Goal: Task Accomplishment & Management: Manage account settings

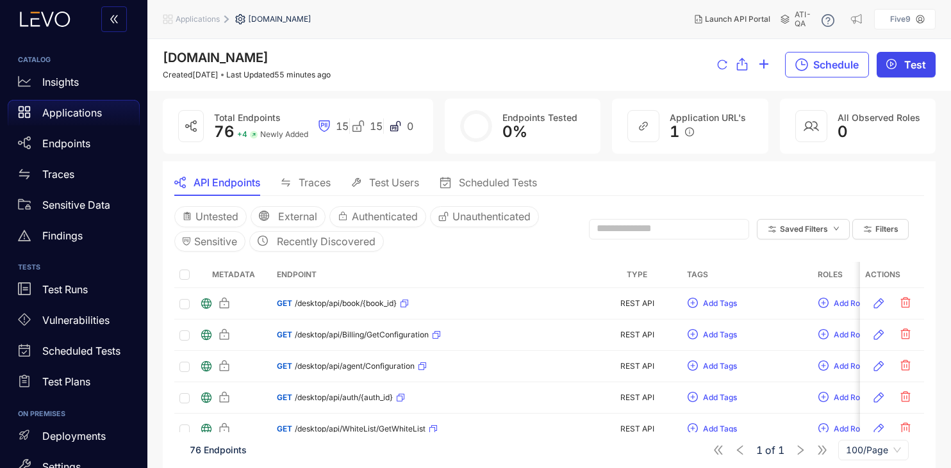
click at [904, 62] on button "Test" at bounding box center [906, 65] width 59 height 26
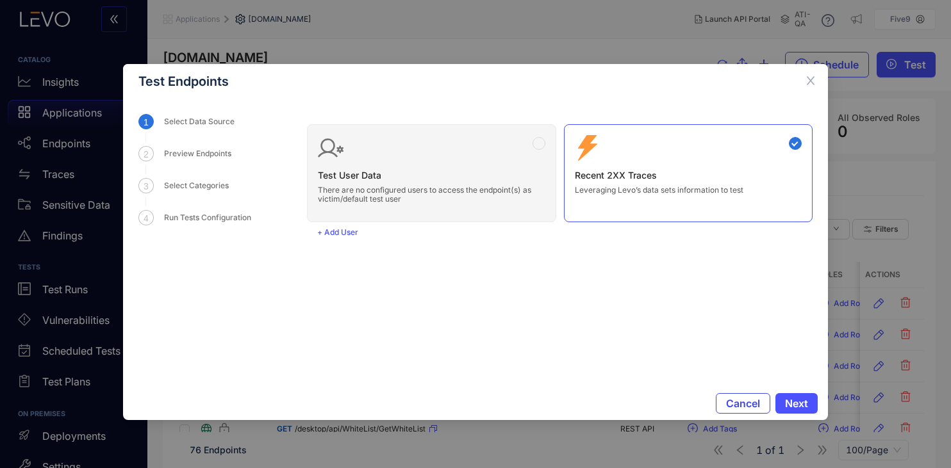
click at [723, 404] on button "Cancel" at bounding box center [743, 403] width 54 height 21
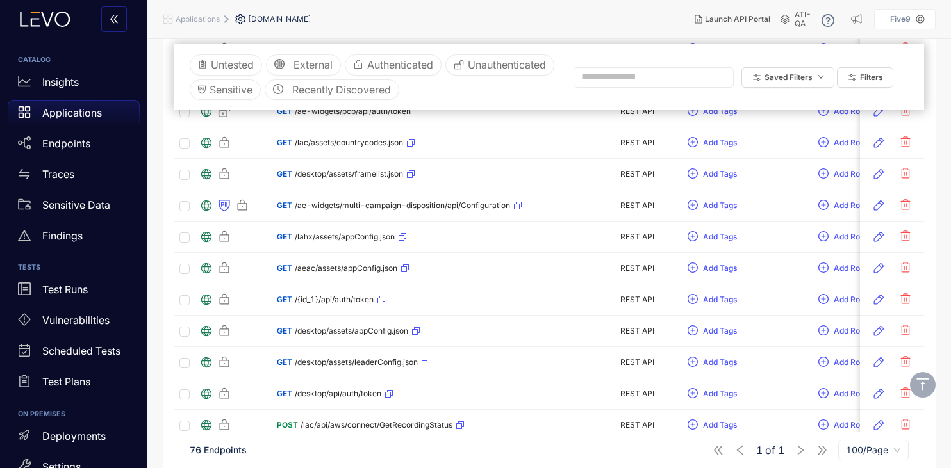
scroll to position [2260, 0]
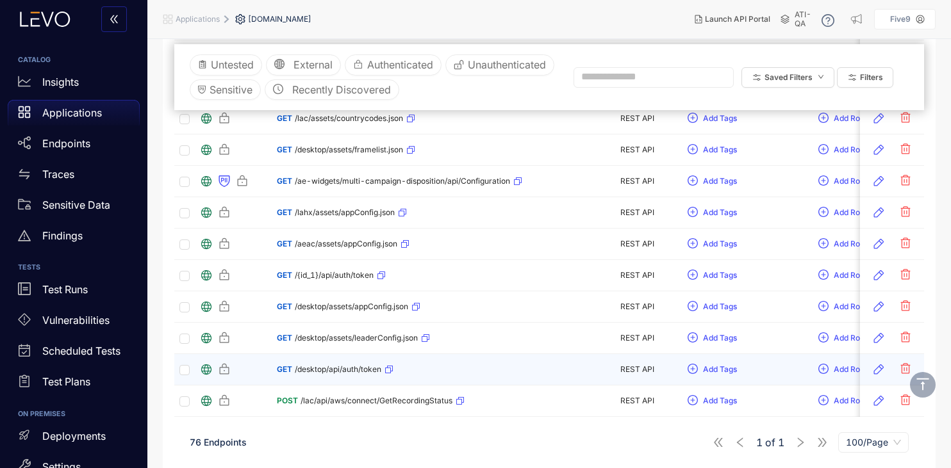
click at [465, 369] on div "GET /desktop/api/auth/token" at bounding box center [432, 370] width 310 height 21
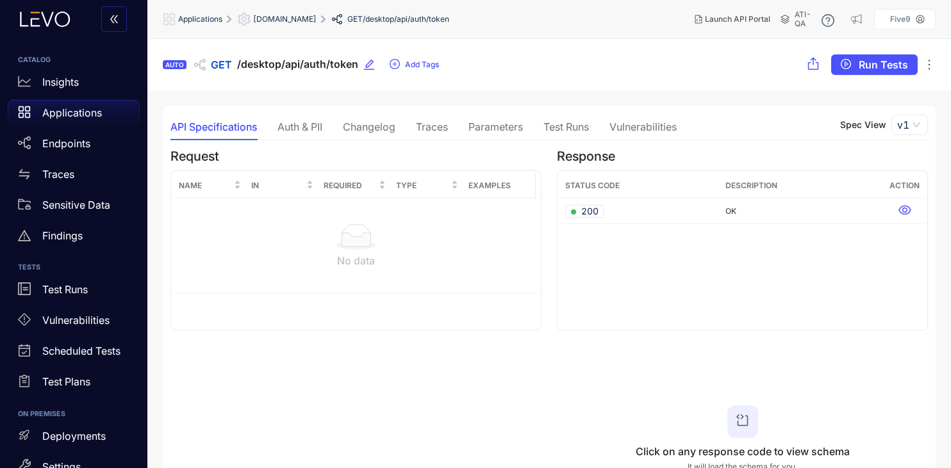
click at [309, 128] on div "Auth & PII" at bounding box center [299, 127] width 45 height 12
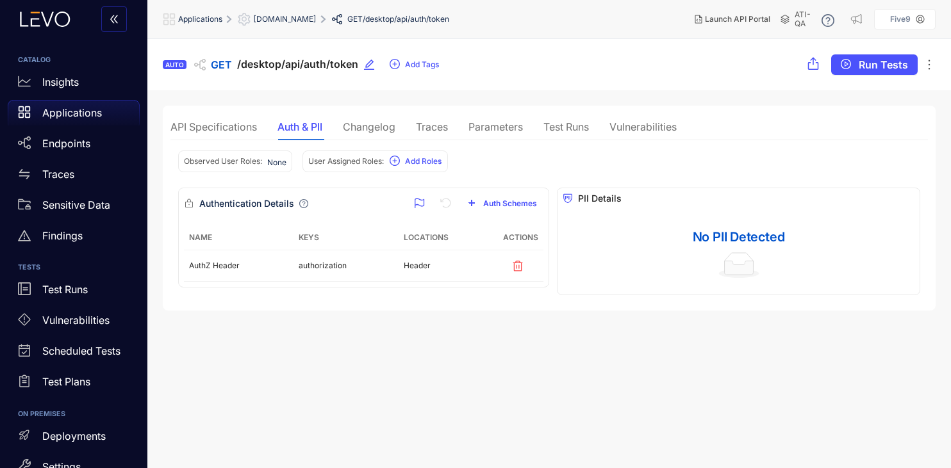
click at [373, 130] on div "Changelog" at bounding box center [369, 127] width 53 height 12
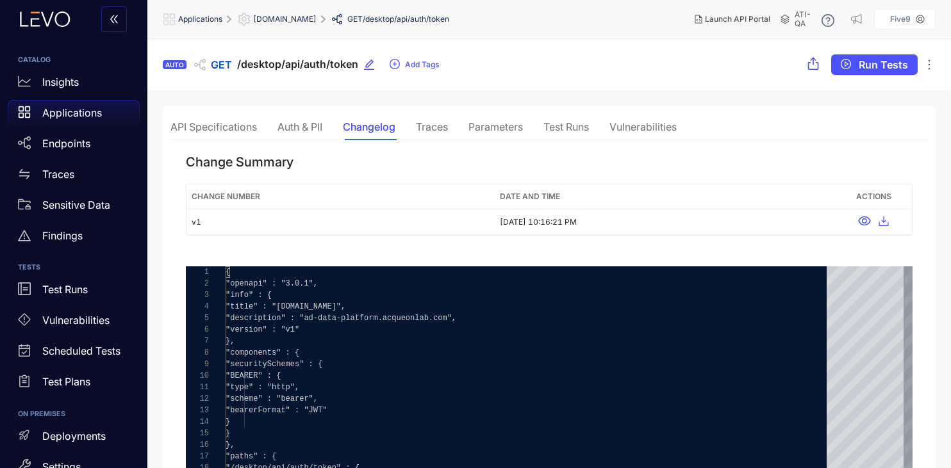
click at [440, 131] on div "Traces" at bounding box center [432, 127] width 32 height 12
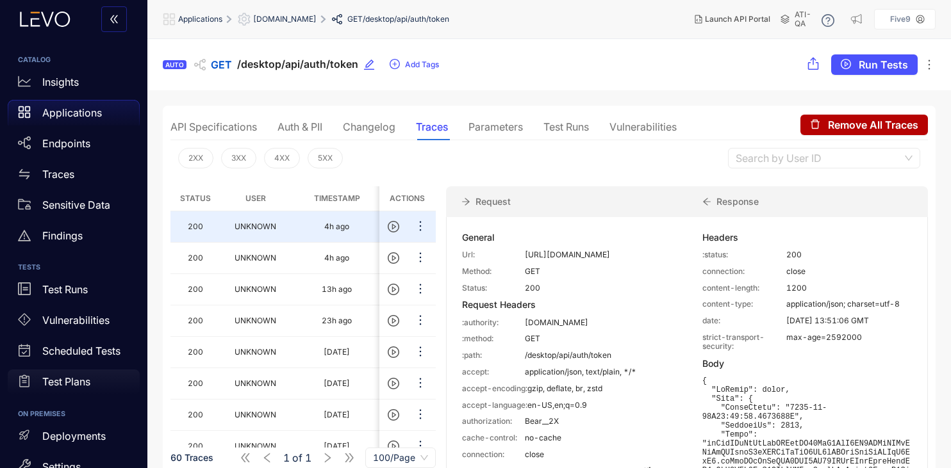
click at [72, 385] on p "Test Plans" at bounding box center [66, 382] width 48 height 12
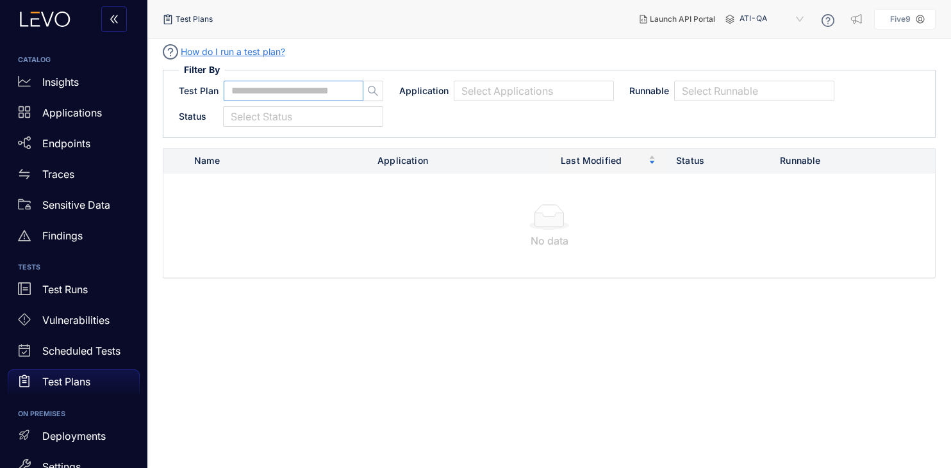
click at [270, 92] on input "text" at bounding box center [287, 91] width 113 height 12
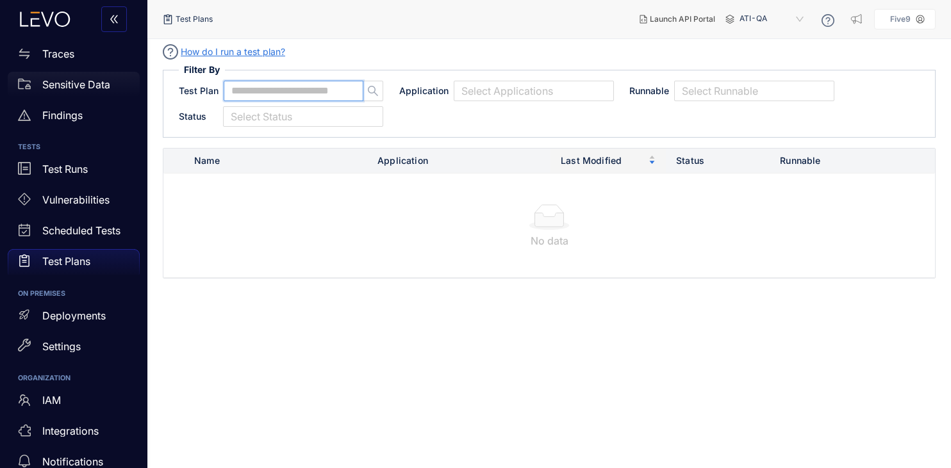
scroll to position [140, 0]
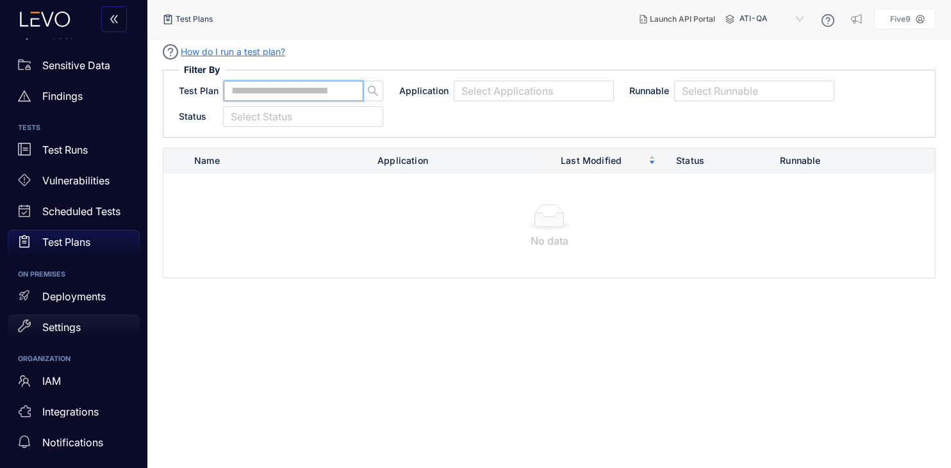
click at [59, 333] on div "Settings" at bounding box center [74, 328] width 132 height 26
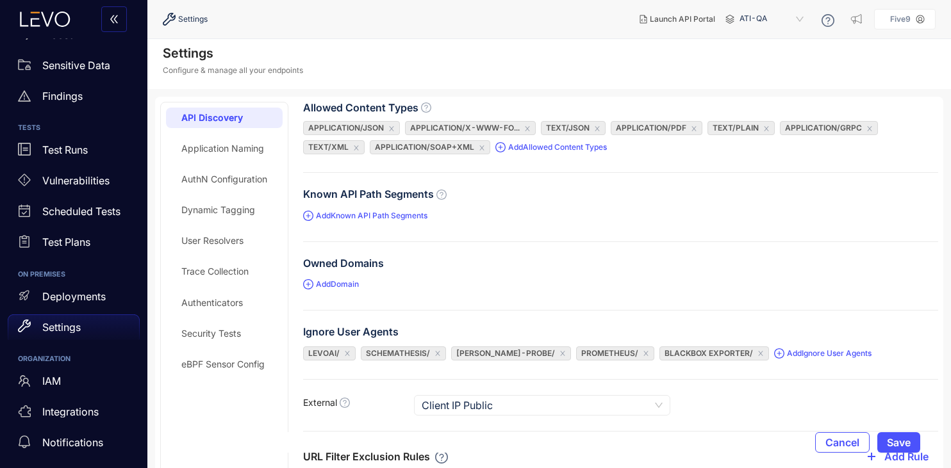
click at [222, 170] on div "AuthN Configuration" at bounding box center [224, 179] width 117 height 21
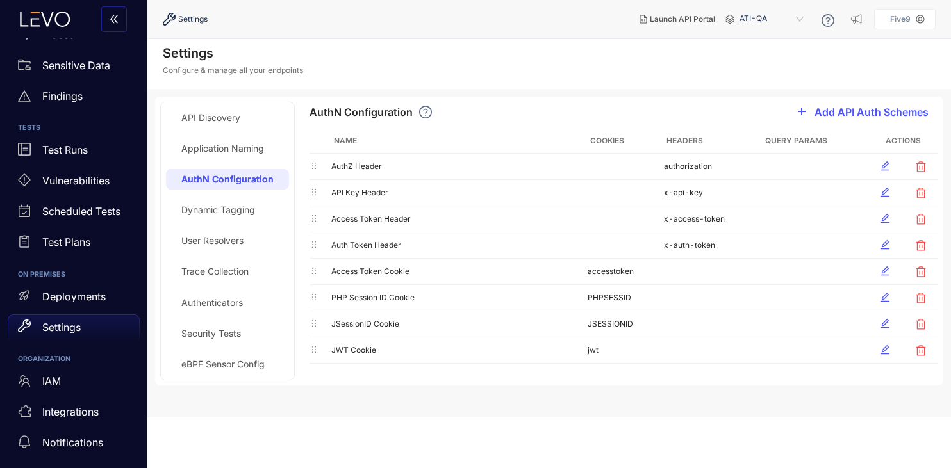
click at [206, 240] on div "User Resolvers" at bounding box center [212, 241] width 62 height 10
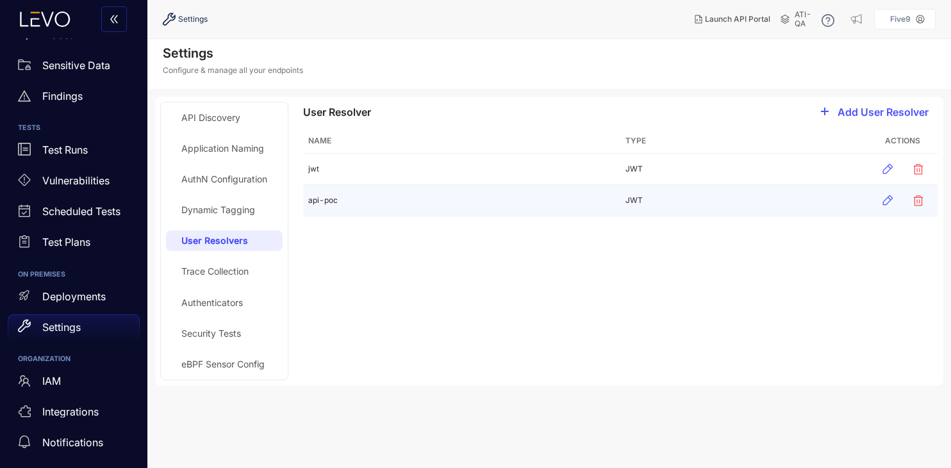
click at [311, 202] on td "api-poc" at bounding box center [461, 200] width 317 height 31
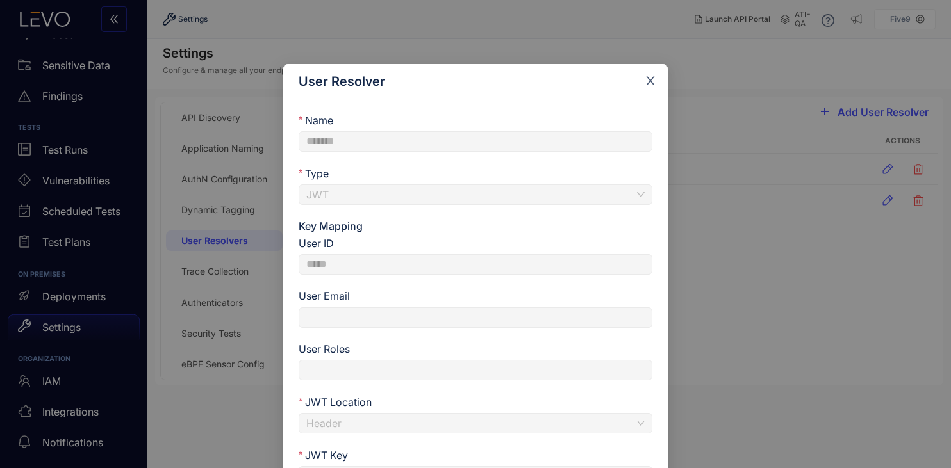
click at [647, 81] on icon "close" at bounding box center [651, 81] width 12 height 12
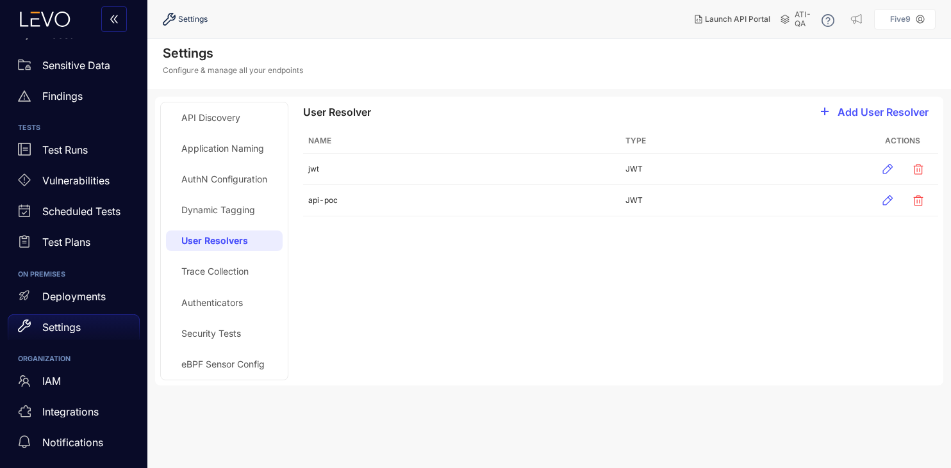
click at [195, 208] on div "Dynamic Tagging" at bounding box center [218, 210] width 74 height 10
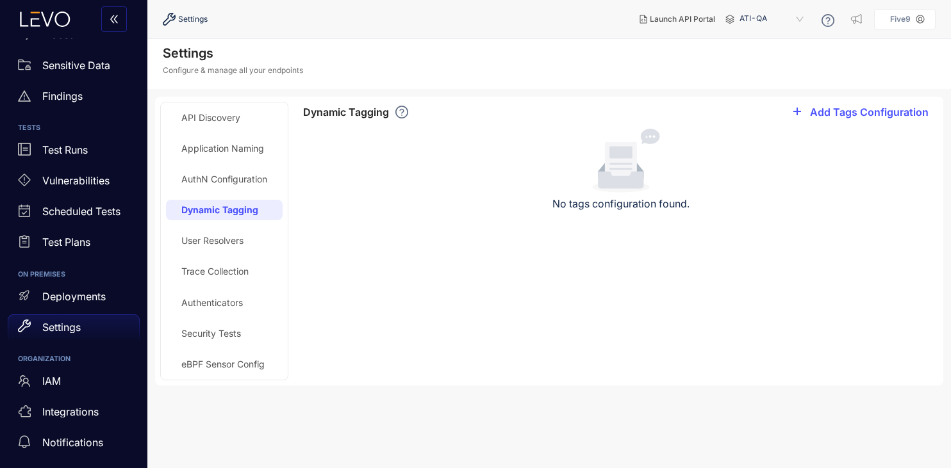
click at [209, 176] on div "AuthN Configuration" at bounding box center [224, 179] width 86 height 10
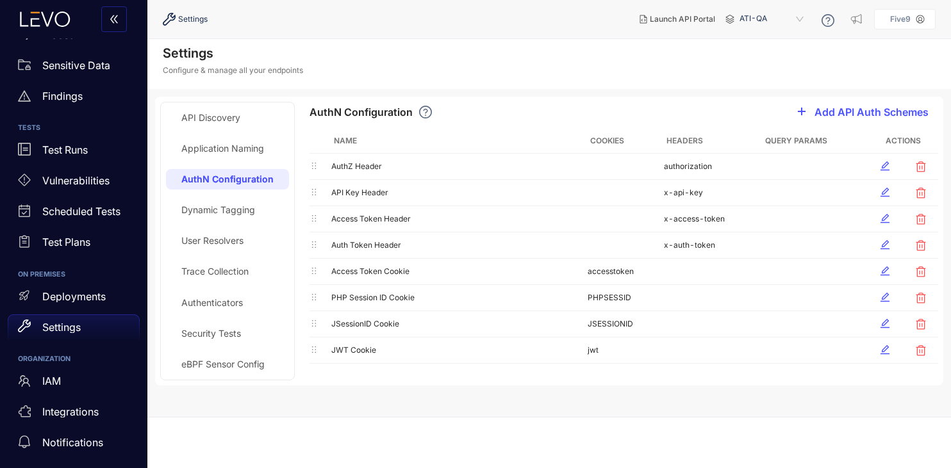
click at [217, 302] on div "Authenticators" at bounding box center [212, 303] width 62 height 10
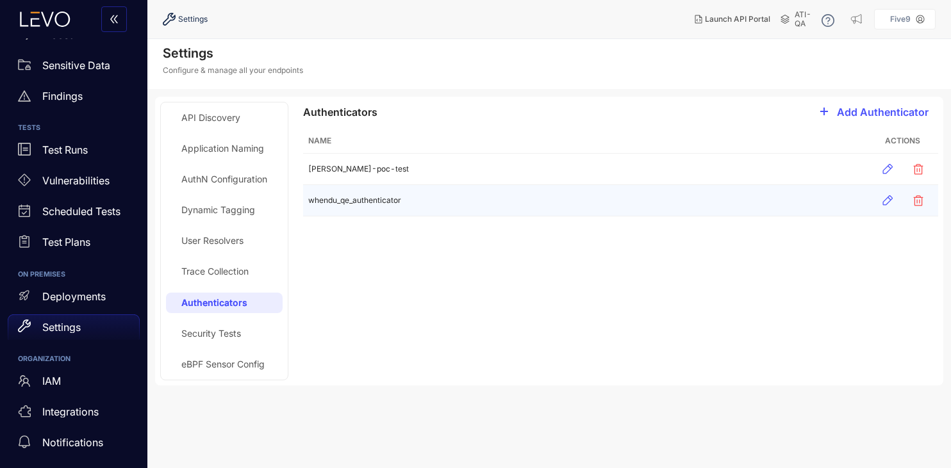
click at [341, 199] on td "whendu_qe_authenticator" at bounding box center [584, 200] width 563 height 31
click at [888, 199] on icon "button" at bounding box center [887, 200] width 13 height 13
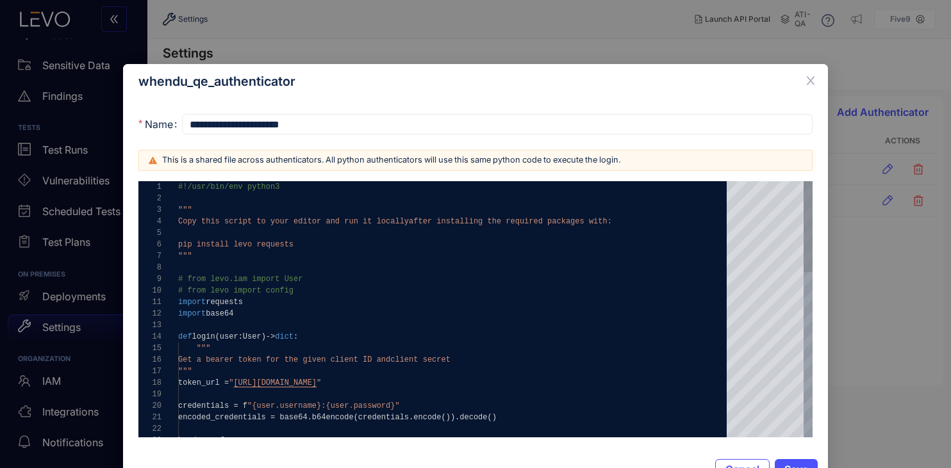
click at [301, 294] on div "# from levo import config" at bounding box center [457, 291] width 558 height 12
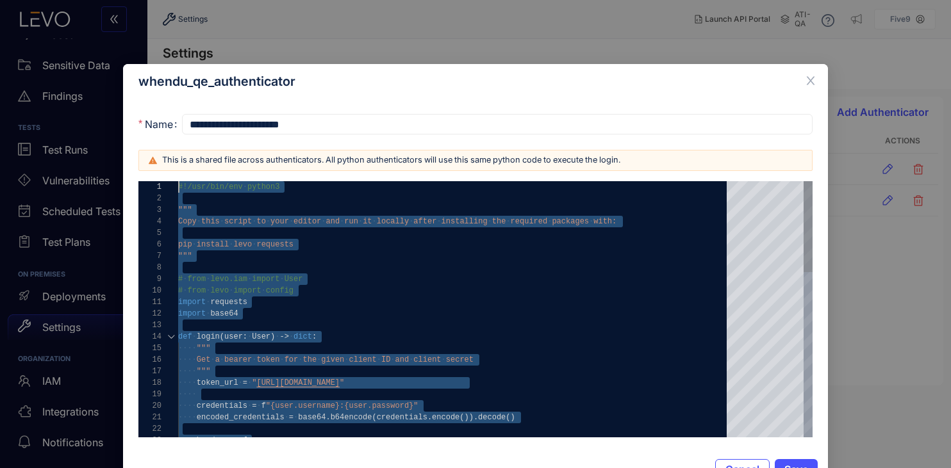
drag, startPoint x: 351, startPoint y: 331, endPoint x: 173, endPoint y: 187, distance: 228.7
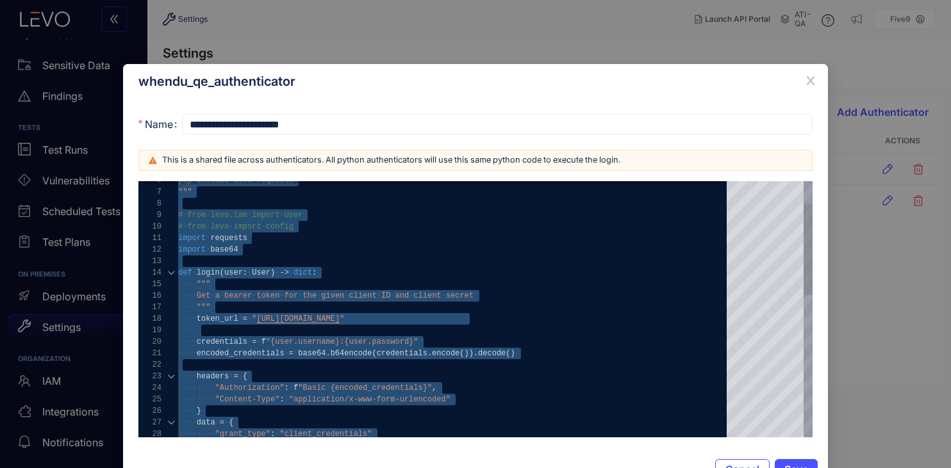
click at [339, 265] on div at bounding box center [457, 262] width 558 height 12
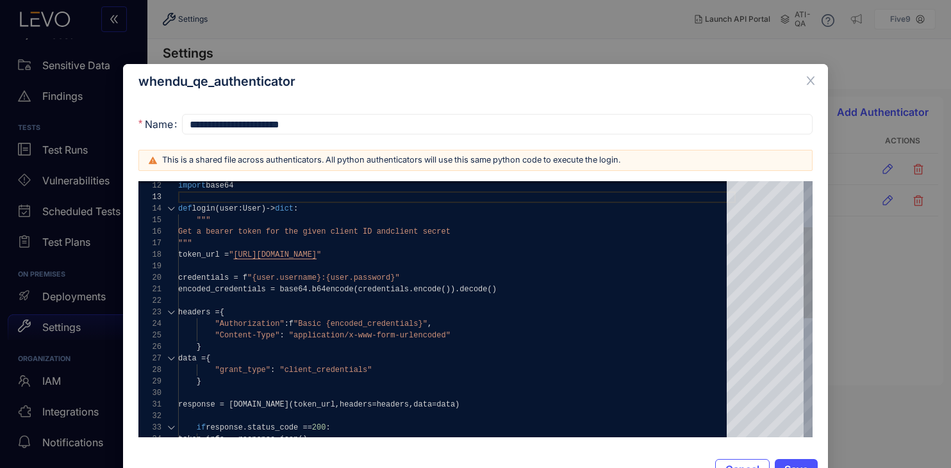
click at [170, 210] on div at bounding box center [171, 209] width 17 height 12
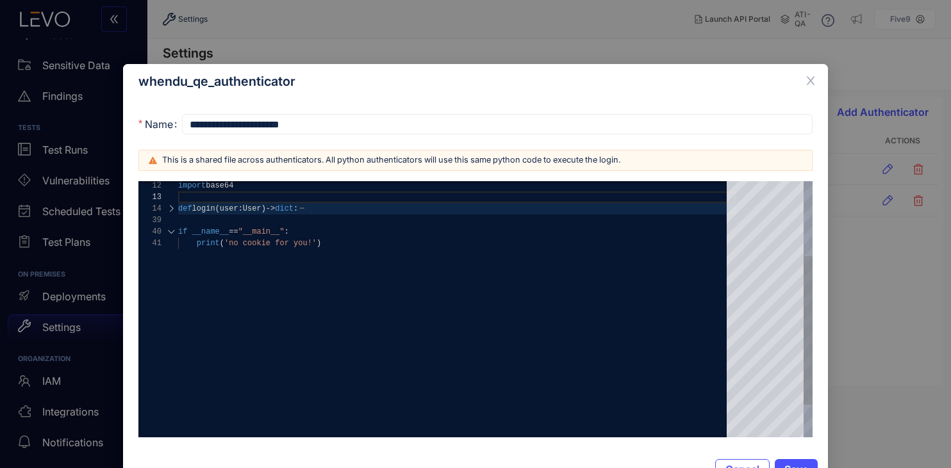
click at [170, 229] on div at bounding box center [171, 232] width 17 height 12
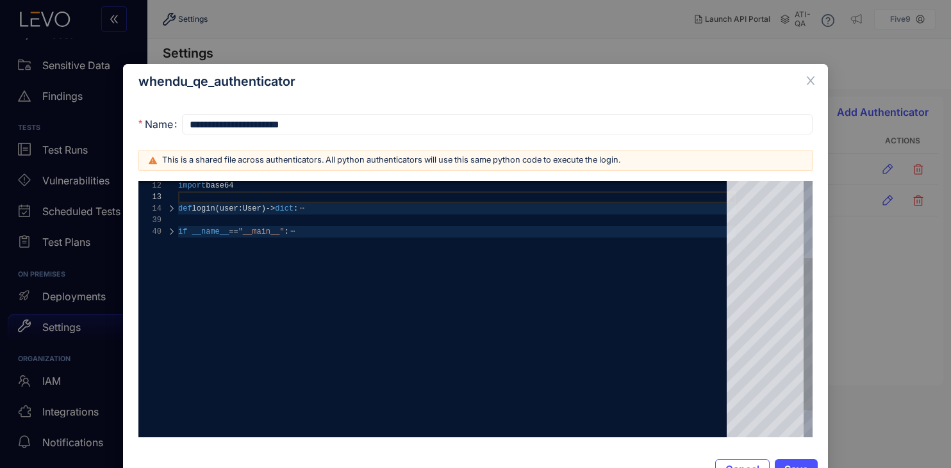
click at [170, 210] on div at bounding box center [171, 209] width 17 height 12
type textarea "**********"
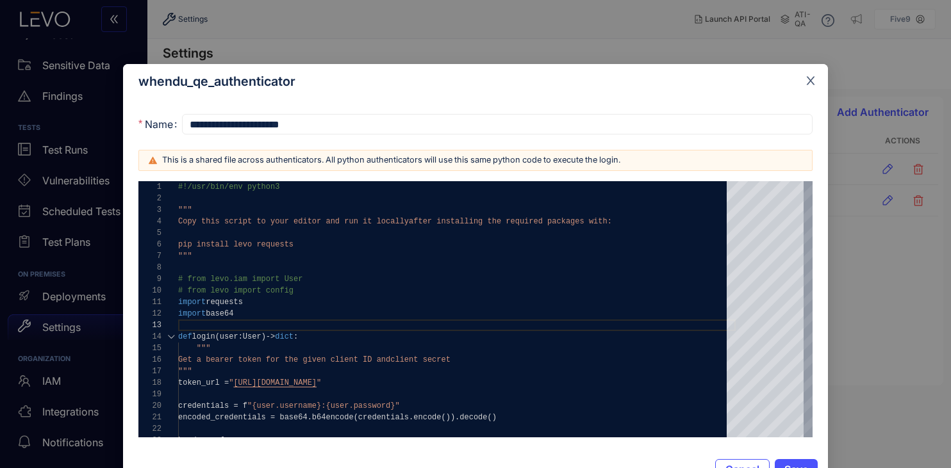
click at [807, 81] on icon "close" at bounding box center [811, 81] width 12 height 12
